Goal: Task Accomplishment & Management: Manage account settings

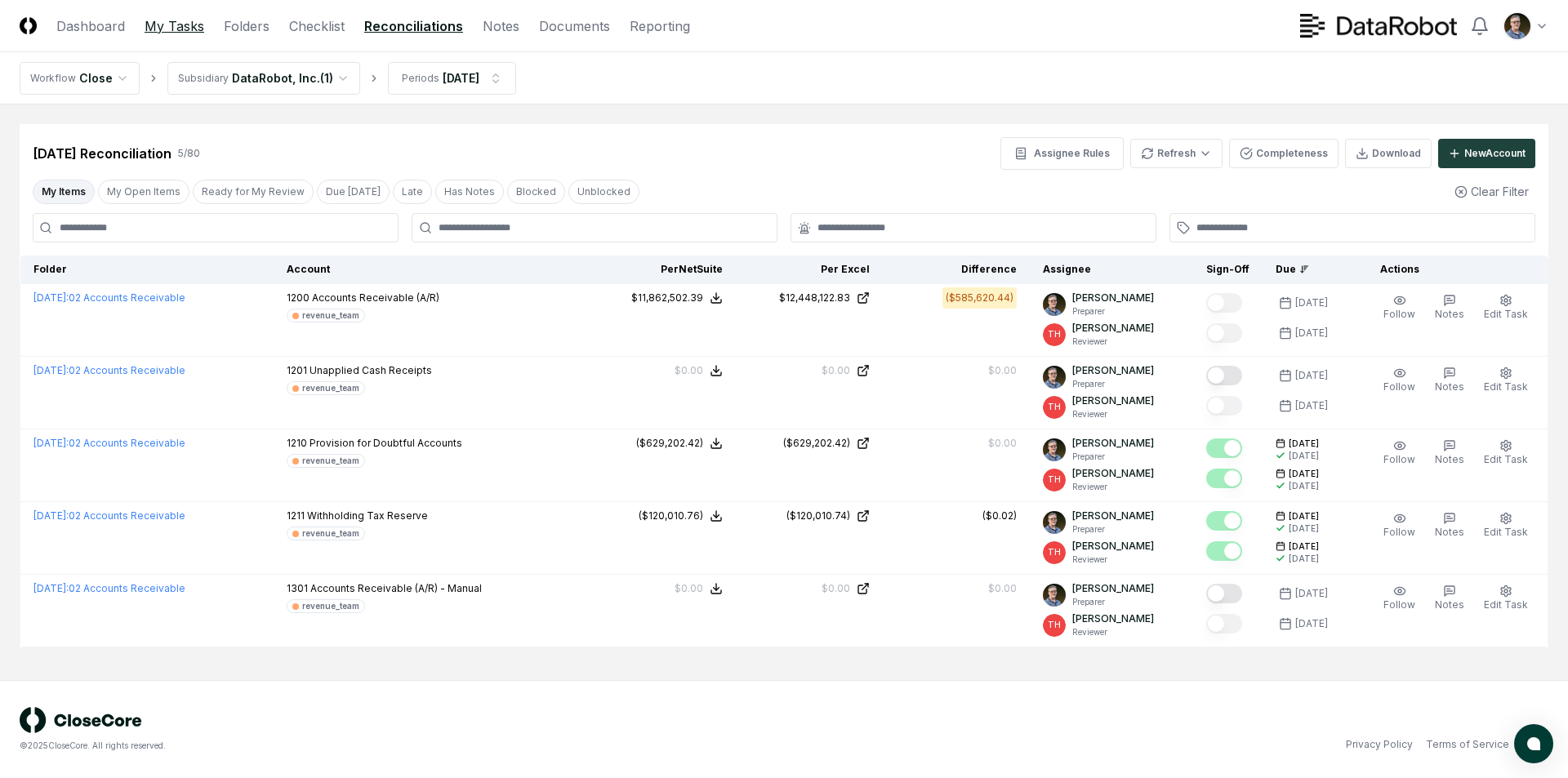
click at [181, 30] on link "My Tasks" at bounding box center [174, 25] width 59 height 19
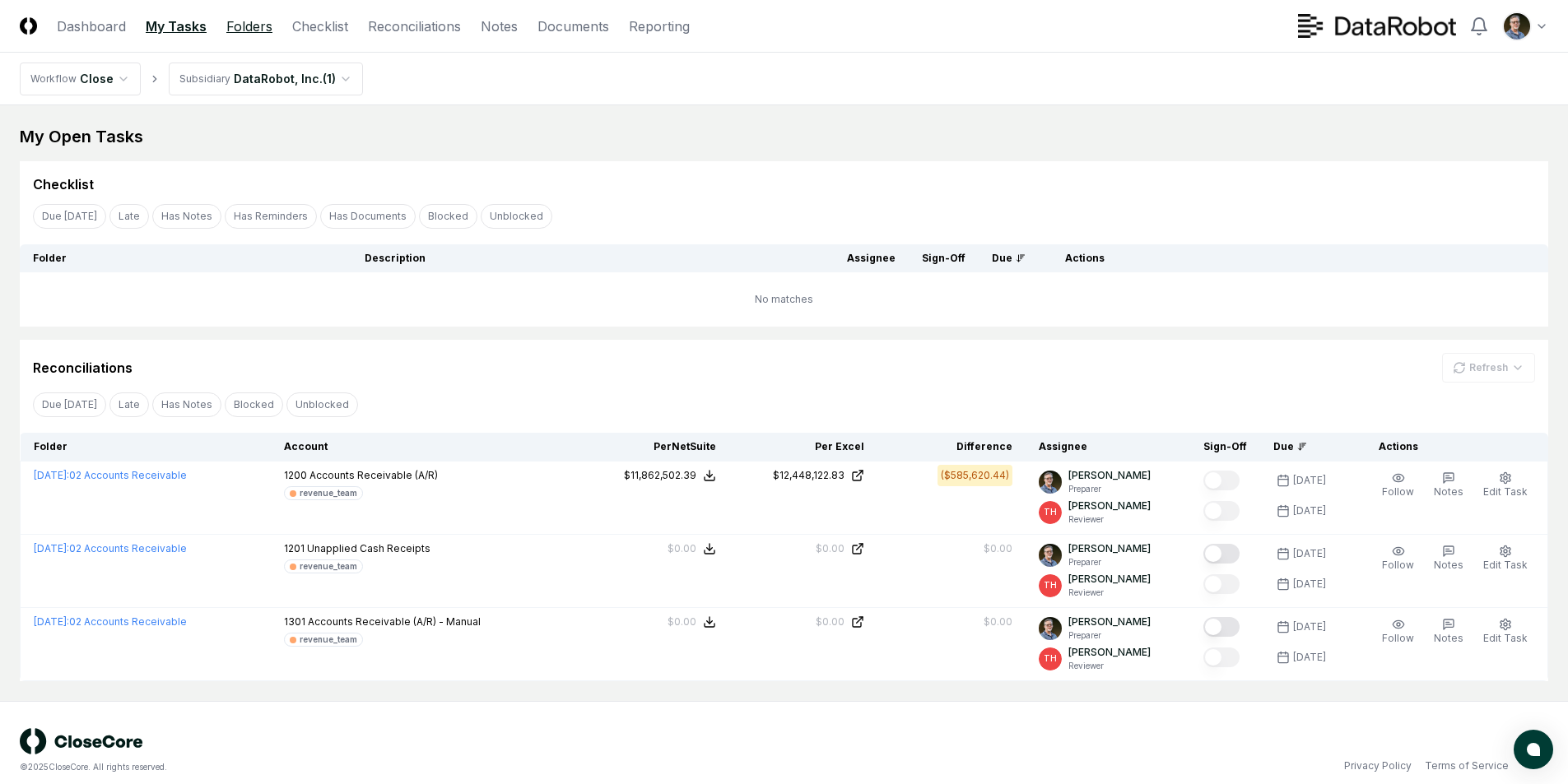
click at [244, 20] on link "Folders" at bounding box center [249, 26] width 46 height 20
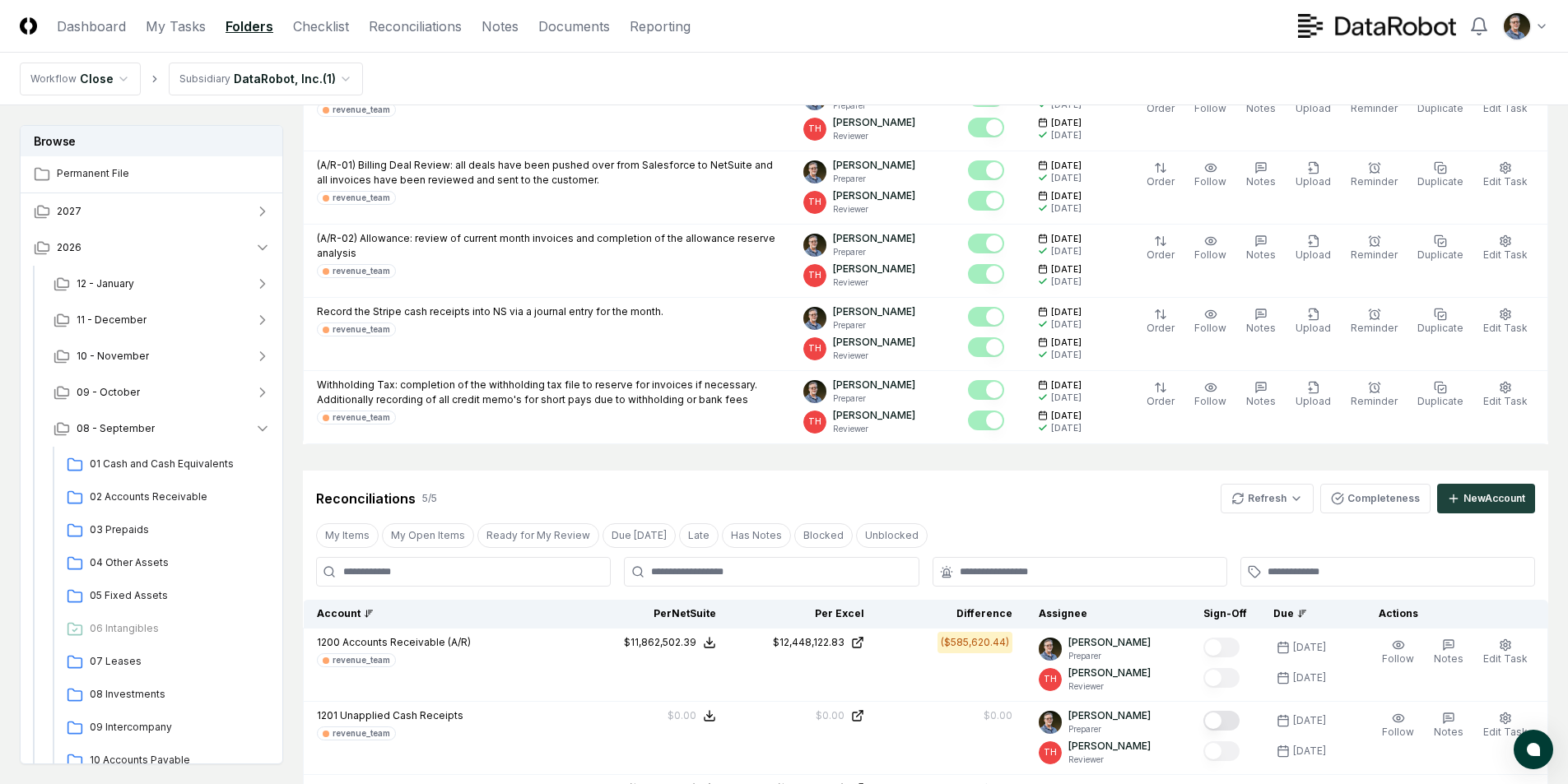
scroll to position [387, 0]
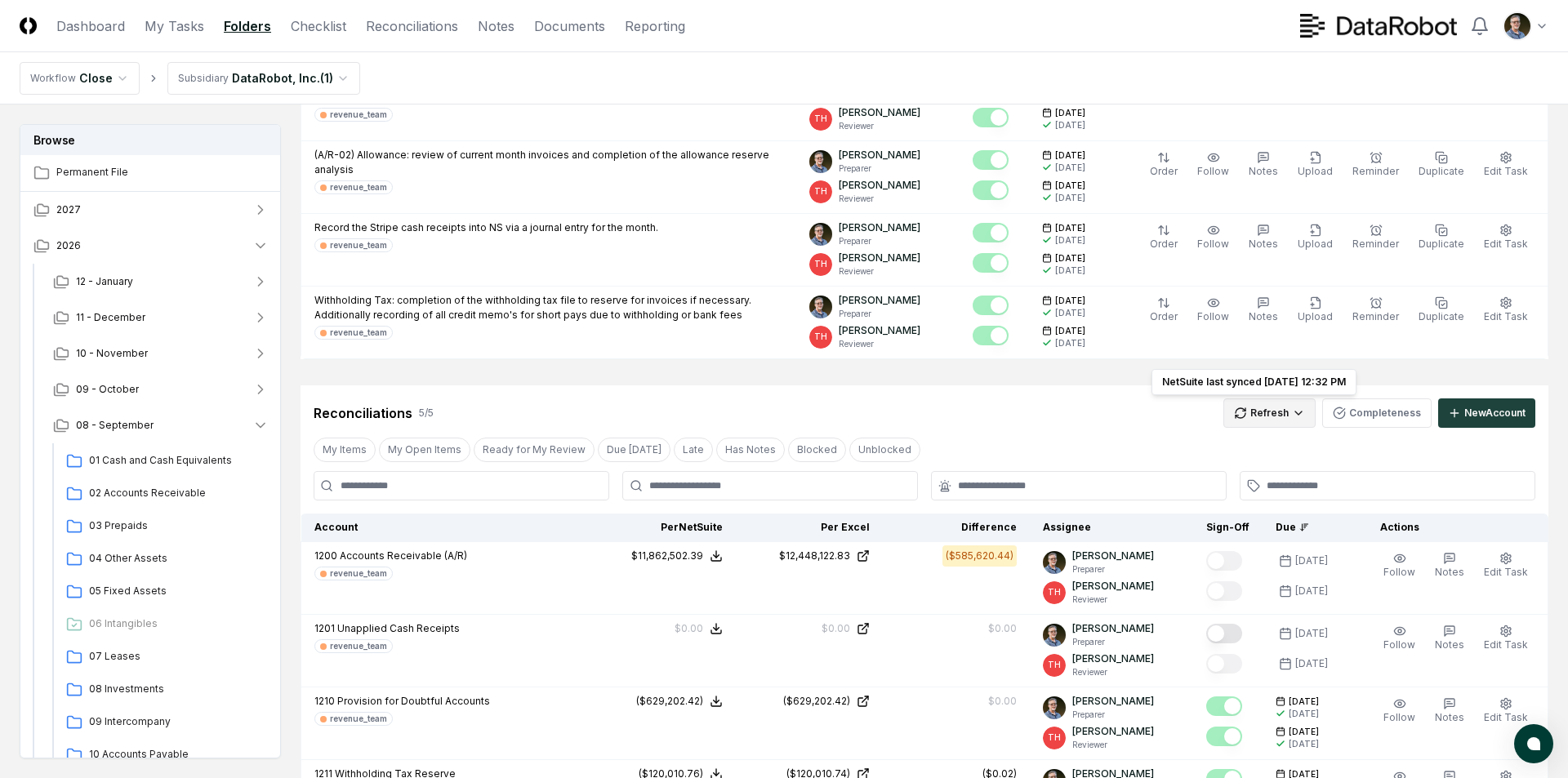
click at [1249, 414] on html "CloseCore Dashboard My Tasks Folders Checklist Reconciliations Notes Documents …" at bounding box center [784, 483] width 1568 height 1734
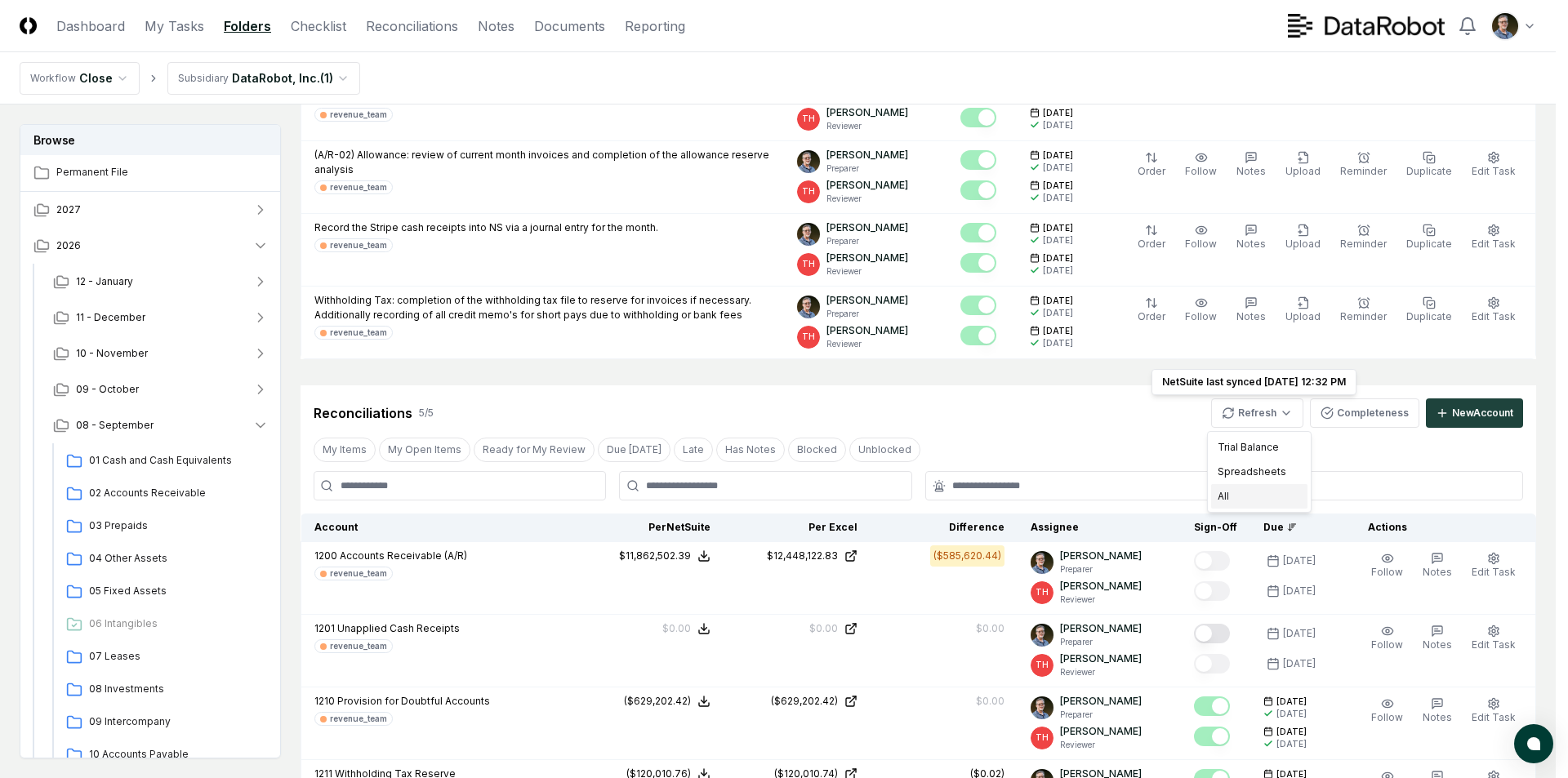
click at [1233, 487] on div "All" at bounding box center [1259, 496] width 96 height 25
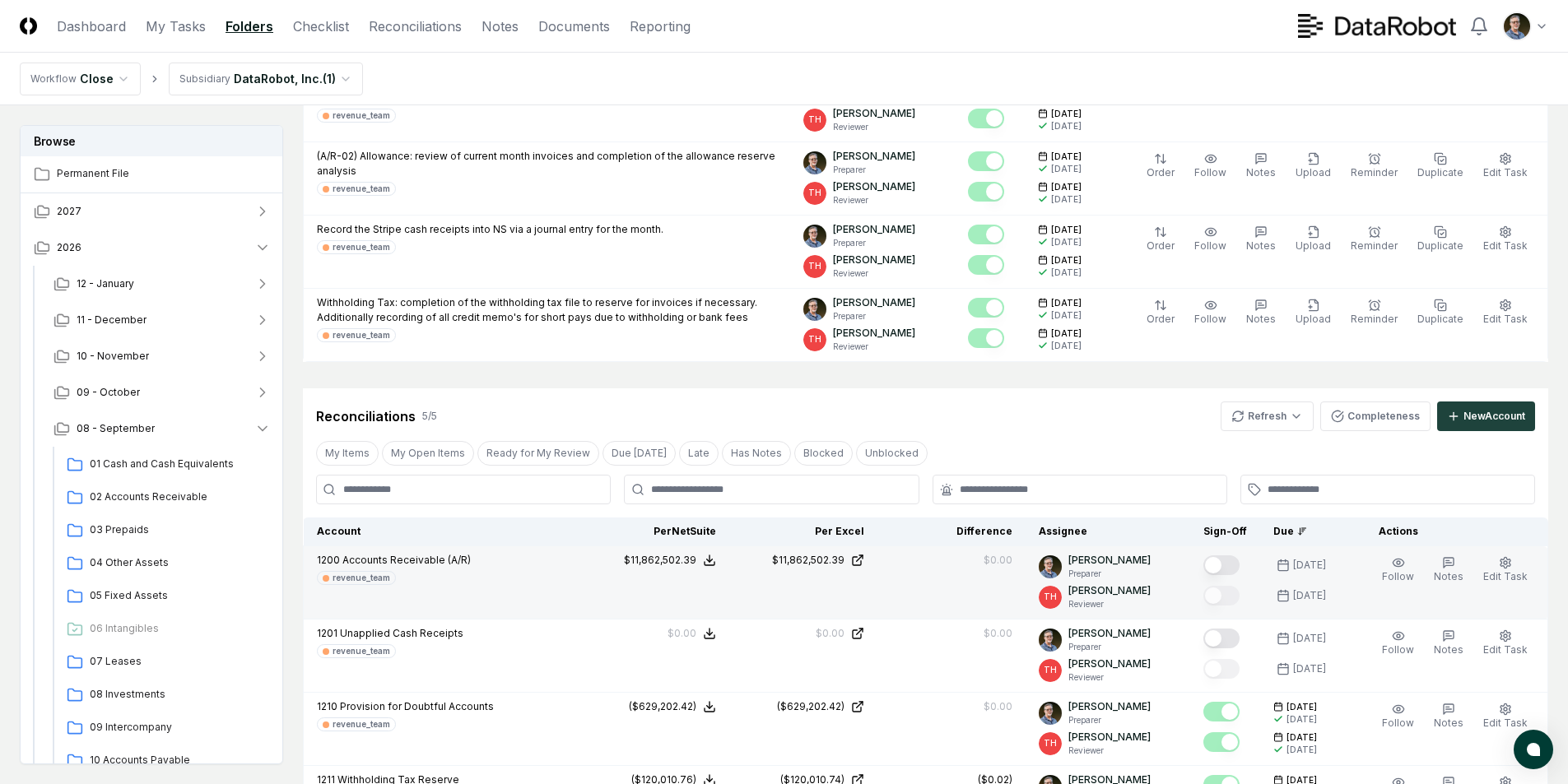
click at [1220, 564] on button "Mark complete" at bounding box center [1221, 565] width 36 height 20
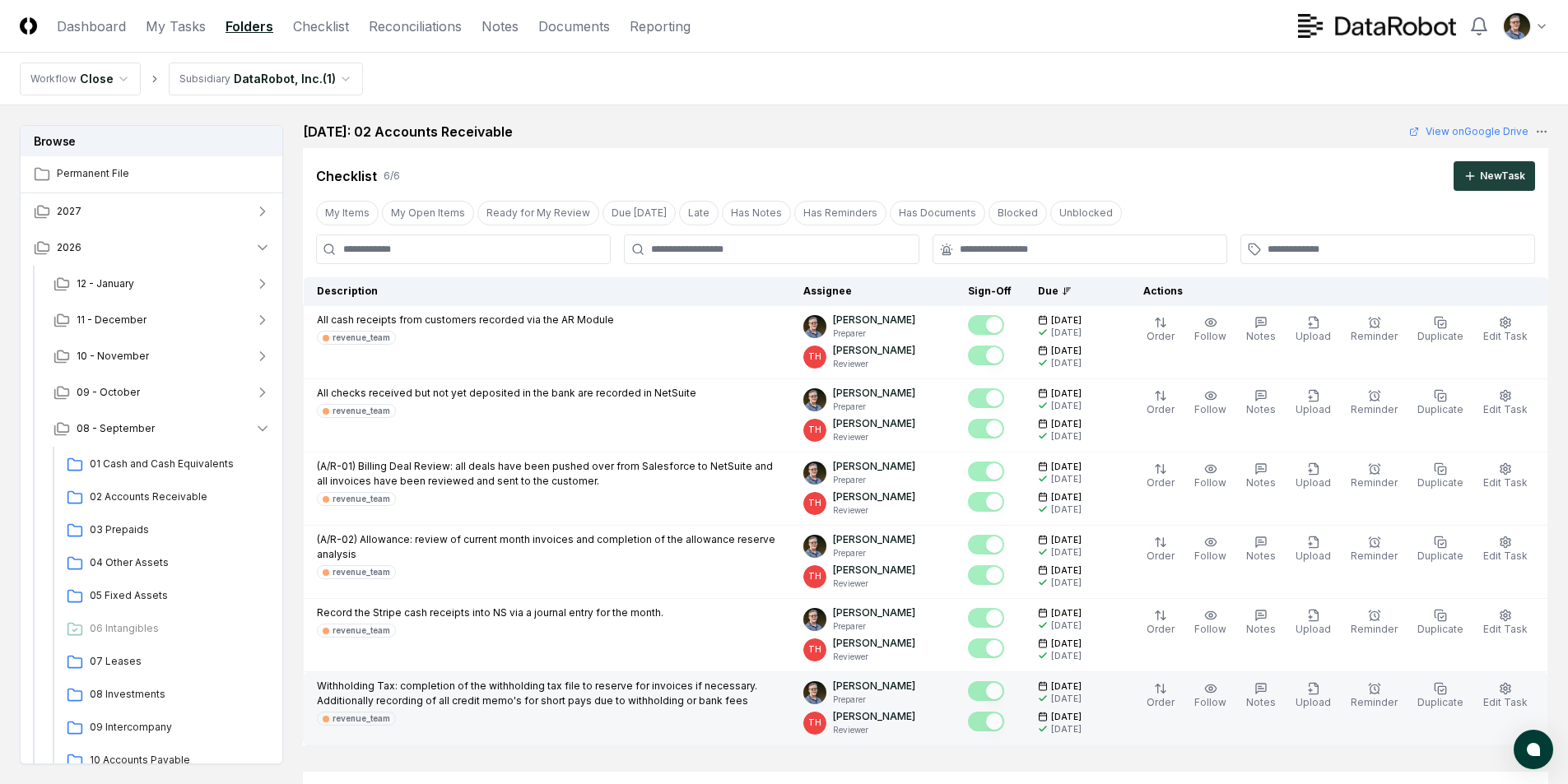
scroll to position [0, 0]
